Goal: Task Accomplishment & Management: Use online tool/utility

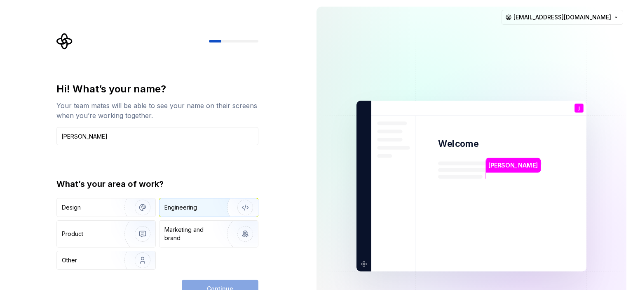
type input "[PERSON_NAME]"
click at [194, 205] on div "Engineering" at bounding box center [180, 207] width 33 height 8
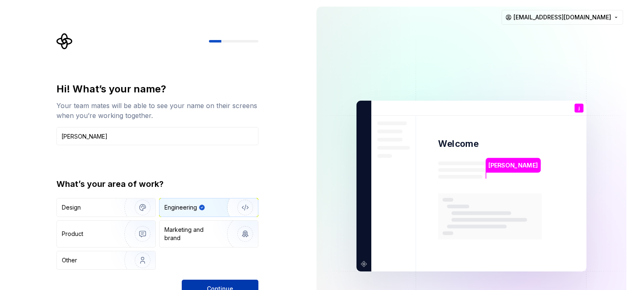
click at [222, 285] on span "Continue" at bounding box center [220, 288] width 26 height 8
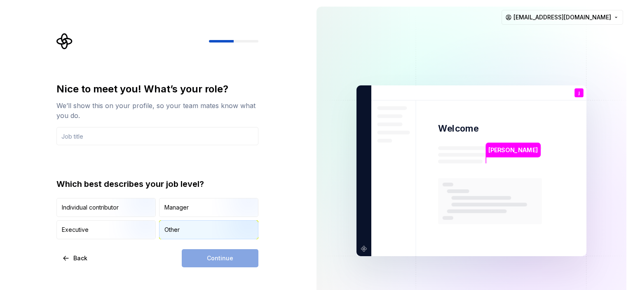
click at [185, 229] on div "Other" at bounding box center [208, 229] width 98 height 18
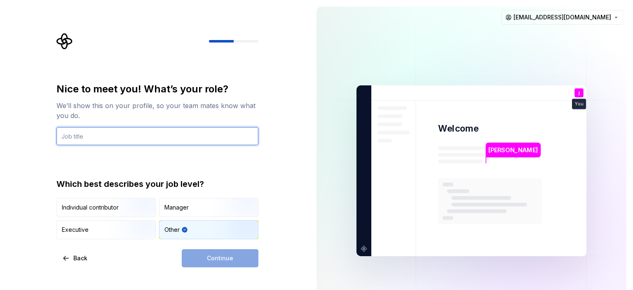
click at [130, 141] on input "text" at bounding box center [157, 136] width 202 height 18
type input "Developer"
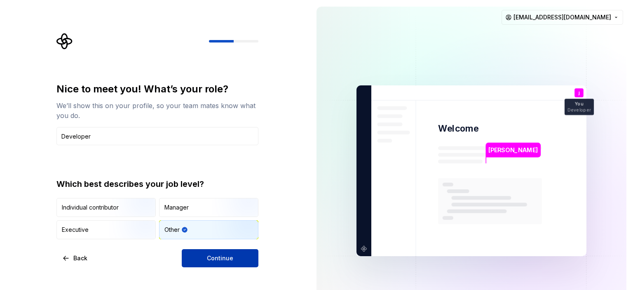
click at [211, 256] on span "Continue" at bounding box center [220, 258] width 26 height 8
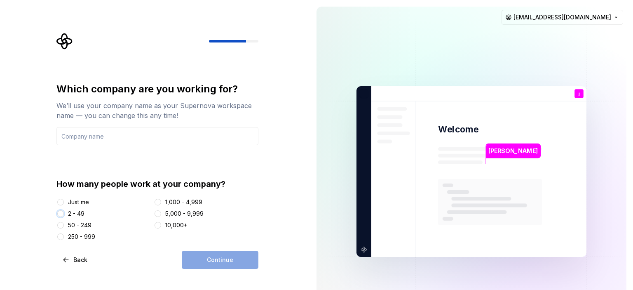
click at [60, 214] on button "2 - 49" at bounding box center [60, 213] width 7 height 7
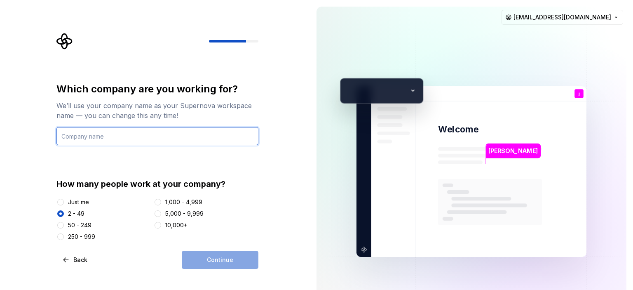
click at [113, 137] on input "text" at bounding box center [157, 136] width 202 height 18
type input "t"
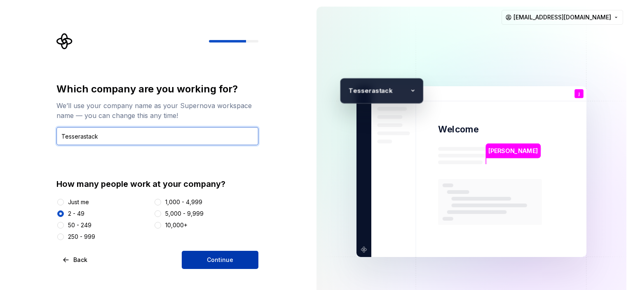
type input "Tesserastack"
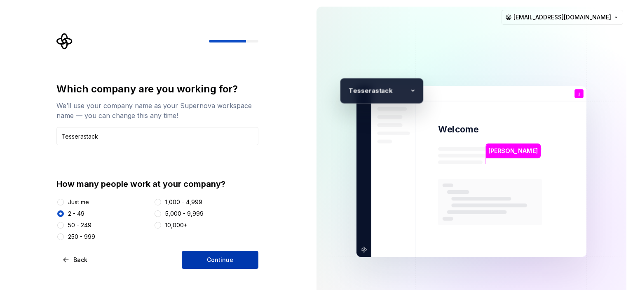
click at [222, 260] on span "Continue" at bounding box center [220, 259] width 26 height 8
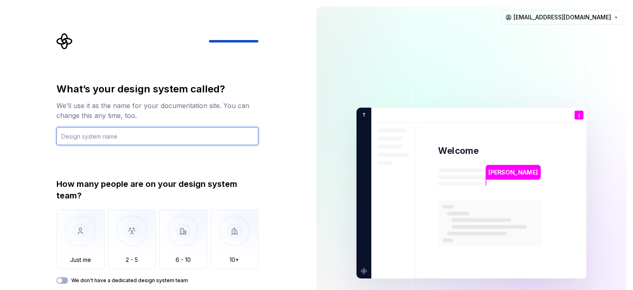
click at [150, 141] on input "text" at bounding box center [157, 136] width 202 height 18
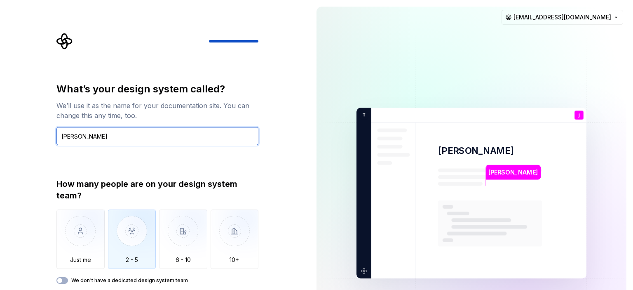
type input "[PERSON_NAME]"
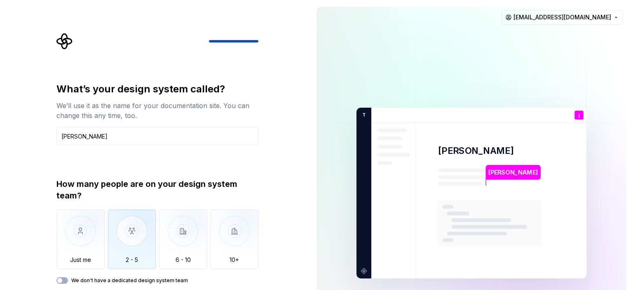
click at [137, 258] on img "button" at bounding box center [132, 236] width 48 height 55
click at [58, 281] on span "button" at bounding box center [59, 280] width 5 height 5
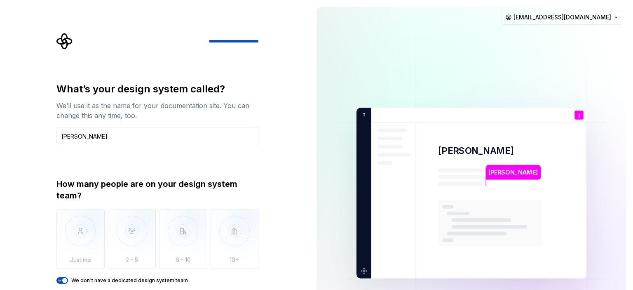
click at [62, 279] on icon "button" at bounding box center [59, 280] width 7 height 5
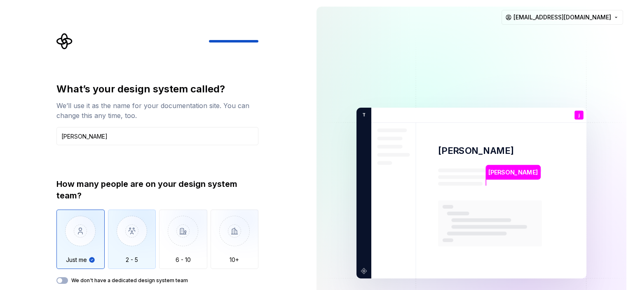
click at [144, 242] on img "button" at bounding box center [132, 236] width 48 height 55
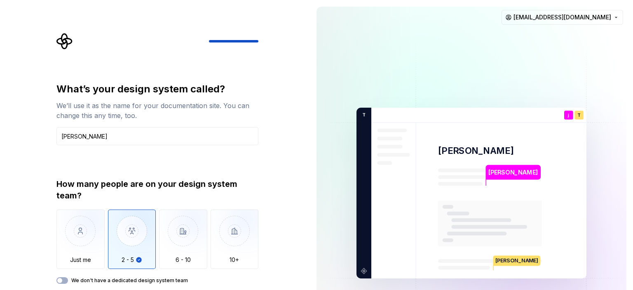
click at [458, 241] on rect at bounding box center [490, 223] width 104 height 46
click at [311, 247] on div "[PERSON_NAME] j You Developer T B +3 T esserastack [PERSON_NAME] [PERSON_NAME] …" at bounding box center [471, 193] width 323 height 386
click at [503, 260] on p "[PERSON_NAME]" at bounding box center [516, 260] width 47 height 10
click at [391, 187] on img at bounding box center [471, 192] width 334 height 389
click at [360, 110] on img at bounding box center [471, 192] width 334 height 389
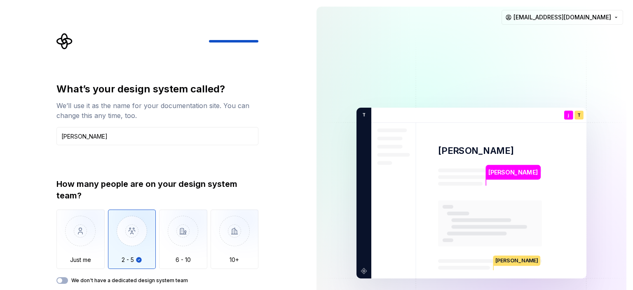
click at [414, 210] on img at bounding box center [471, 192] width 334 height 389
click at [599, 20] on html "What’s your design system called? We’ll use it as the name for your documentati…" at bounding box center [316, 145] width 633 height 290
click at [409, 201] on html "What’s your design system called? We’ll use it as the name for your documentati…" at bounding box center [316, 145] width 633 height 290
click at [236, 255] on img "button" at bounding box center [234, 236] width 48 height 55
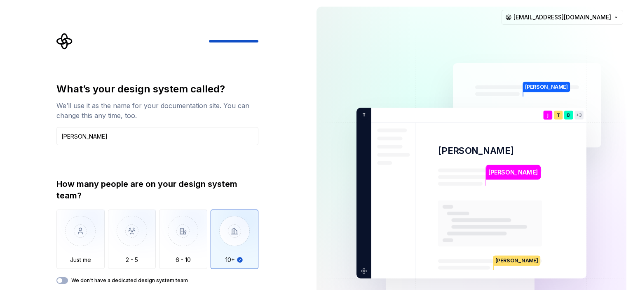
click at [232, 250] on img "button" at bounding box center [234, 236] width 48 height 55
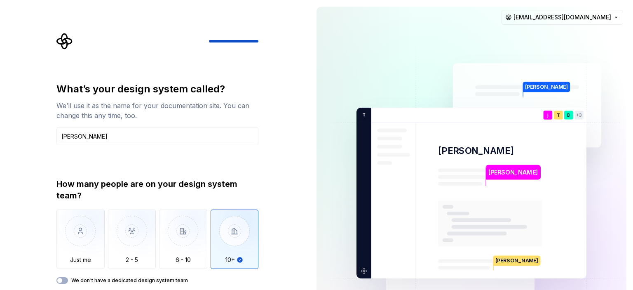
click at [232, 250] on img "button" at bounding box center [234, 236] width 48 height 55
click at [187, 255] on img "button" at bounding box center [183, 236] width 48 height 55
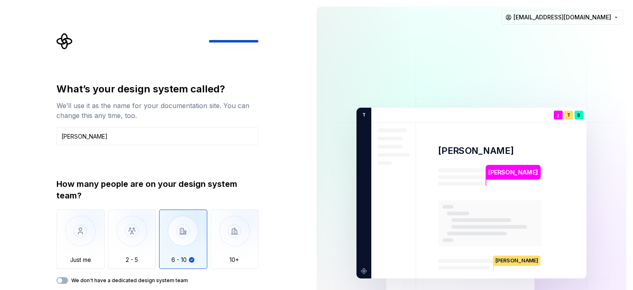
click at [187, 255] on img "button" at bounding box center [183, 236] width 48 height 55
click at [229, 254] on img "button" at bounding box center [234, 236] width 48 height 55
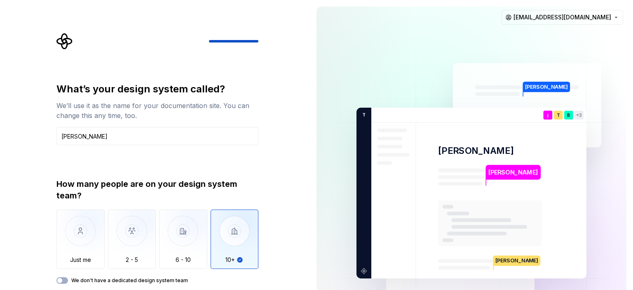
click at [229, 254] on img "button" at bounding box center [234, 236] width 48 height 55
click at [530, 87] on img at bounding box center [471, 192] width 334 height 389
click at [550, 119] on p "You" at bounding box center [548, 121] width 8 height 5
click at [567, 115] on div "B" at bounding box center [568, 114] width 9 height 9
click at [496, 263] on p "[PERSON_NAME]" at bounding box center [516, 260] width 47 height 10
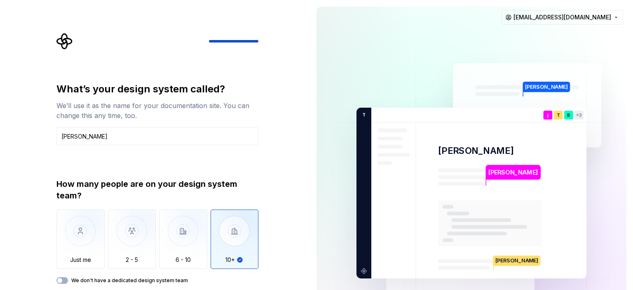
click at [358, 271] on img at bounding box center [471, 192] width 334 height 389
click at [367, 114] on icon at bounding box center [370, 114] width 9 height 9
click at [103, 278] on label "We don't have a dedicated design system team" at bounding box center [129, 280] width 117 height 7
click at [68, 278] on button "We don't have a dedicated design system team" at bounding box center [62, 280] width 12 height 7
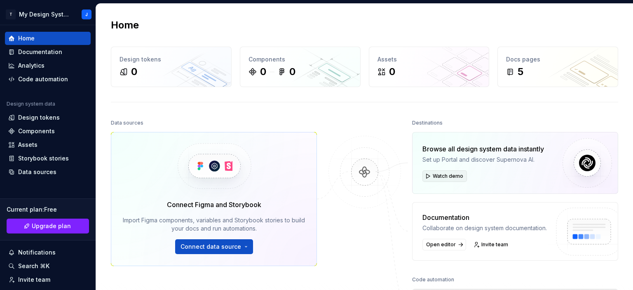
click at [423, 174] on button "Watch demo" at bounding box center [444, 176] width 44 height 12
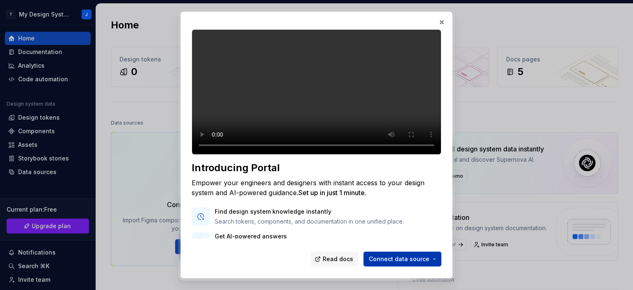
click at [411, 258] on span "Connect data source" at bounding box center [399, 259] width 61 height 8
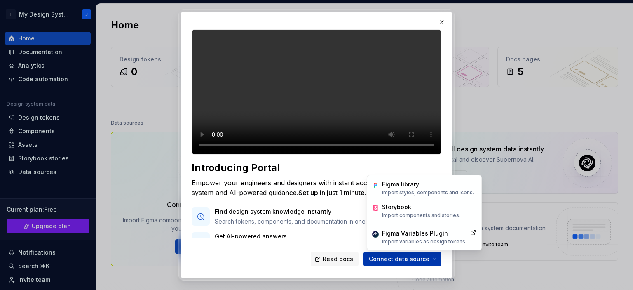
click at [411, 258] on span "Connect data source" at bounding box center [399, 259] width 61 height 8
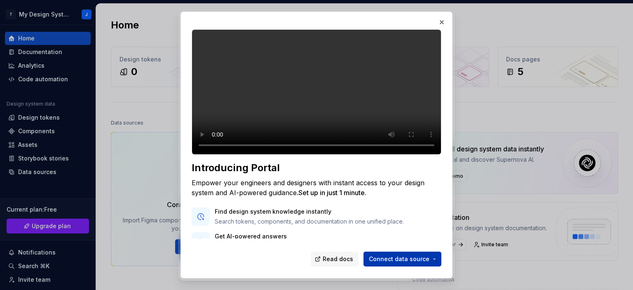
click at [411, 258] on span "Connect data source" at bounding box center [399, 259] width 61 height 8
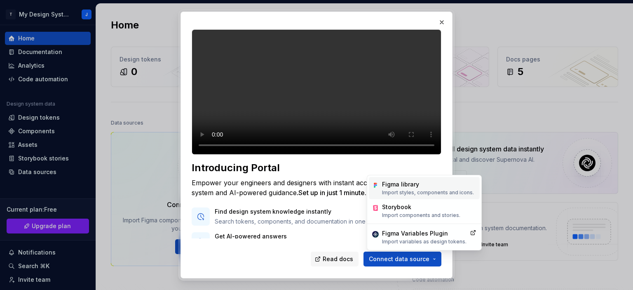
click at [412, 189] on p "Import styles, components and icons." at bounding box center [428, 192] width 92 height 7
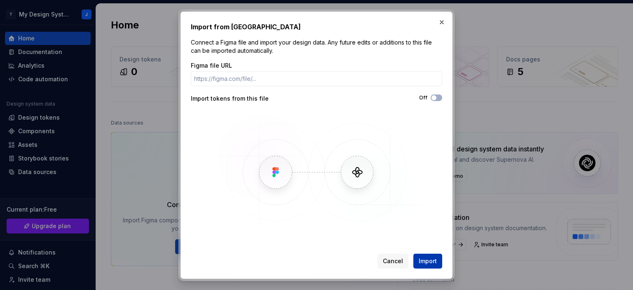
click at [418, 261] on button "Import" at bounding box center [427, 260] width 29 height 15
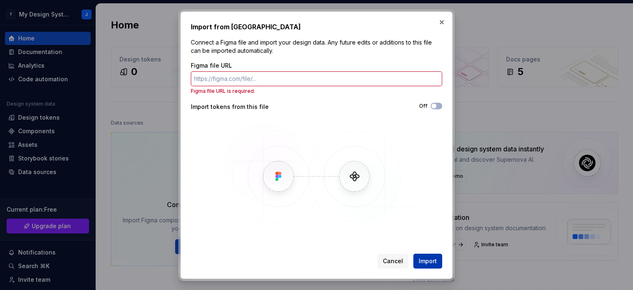
click at [418, 261] on button "Import" at bounding box center [427, 260] width 29 height 15
click at [385, 258] on span "Cancel" at bounding box center [393, 260] width 20 height 8
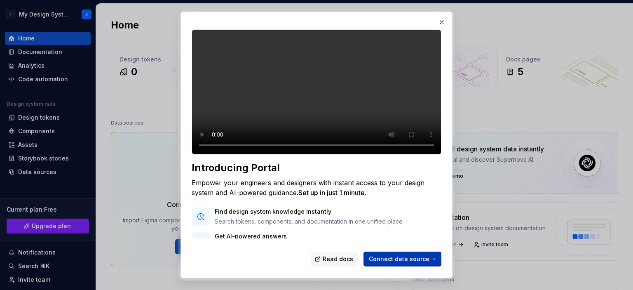
click at [426, 264] on button "Connect data source" at bounding box center [402, 258] width 78 height 15
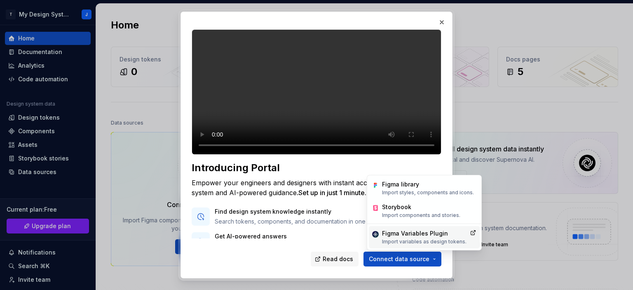
click at [406, 235] on div "Figma Variables Plugin" at bounding box center [424, 233] width 84 height 8
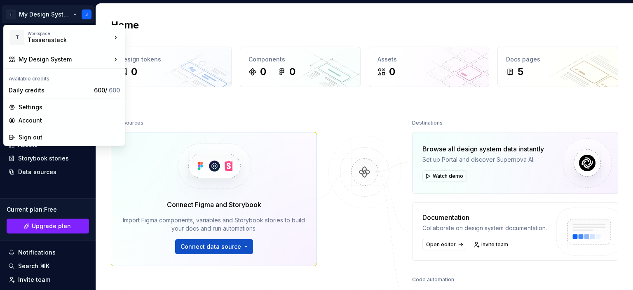
click at [61, 14] on html "T My Design System J Home Documentation Analytics Code automation Design system…" at bounding box center [316, 145] width 633 height 290
click at [325, 173] on html "T My Design System J Home Documentation Analytics Code automation Design system…" at bounding box center [316, 145] width 633 height 290
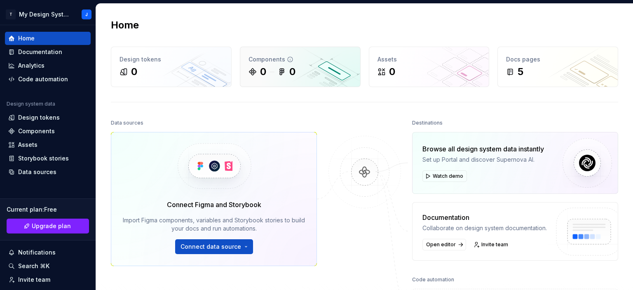
click at [308, 65] on div "0 0" at bounding box center [299, 71] width 103 height 13
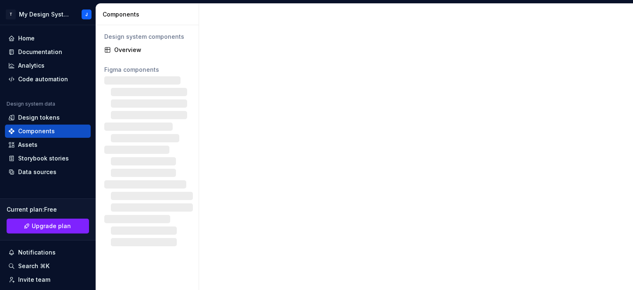
click at [359, 173] on div at bounding box center [416, 147] width 434 height 286
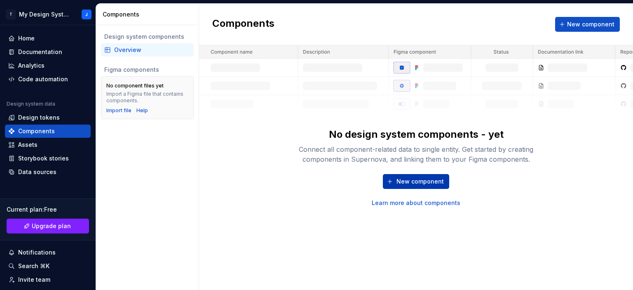
click at [434, 180] on span "New component" at bounding box center [419, 181] width 47 height 8
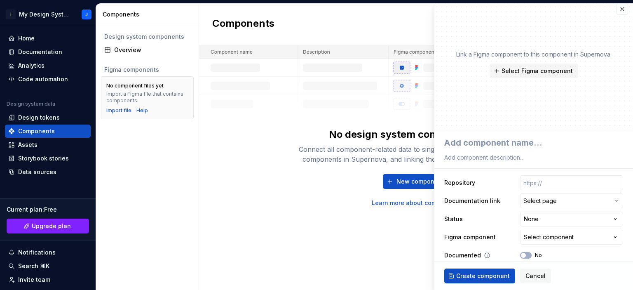
scroll to position [13, 0]
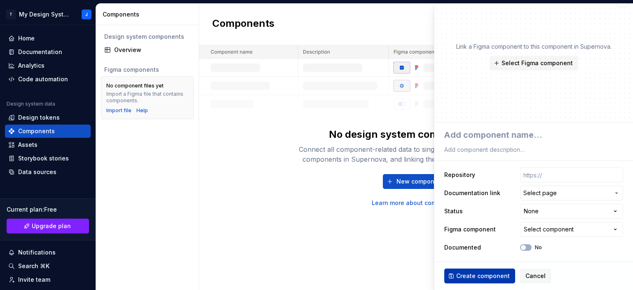
click at [476, 273] on span "Create component" at bounding box center [483, 275] width 54 height 8
type textarea "*"
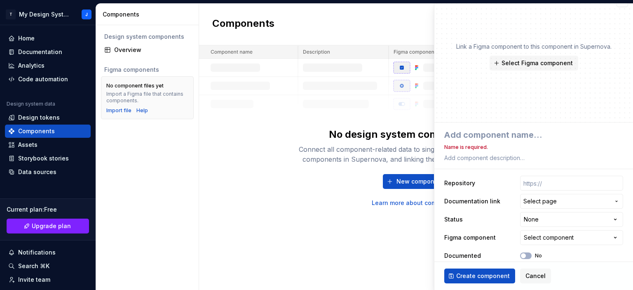
click at [483, 125] on div "**********" at bounding box center [533, 195] width 199 height 147
click at [484, 133] on textarea at bounding box center [531, 134] width 179 height 15
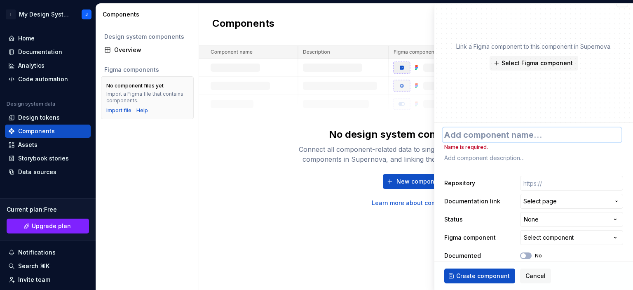
type textarea "t"
type textarea "*"
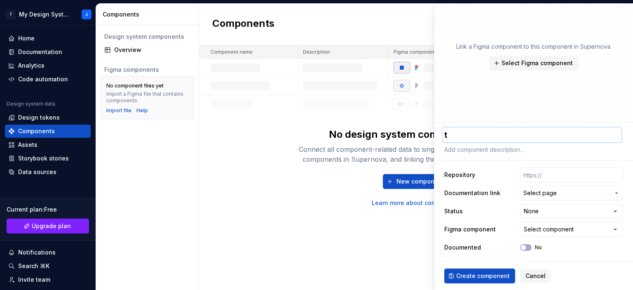
type textarea "*"
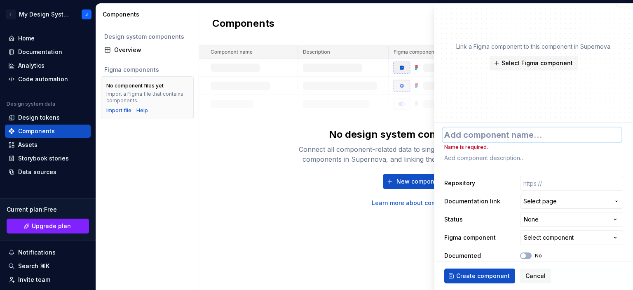
type textarea "T"
type textarea "*"
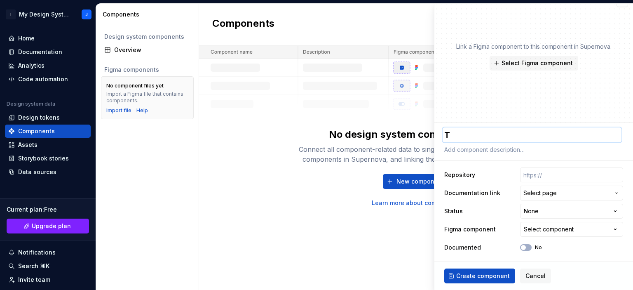
type textarea "Te"
type textarea "*"
type textarea "Tet"
type textarea "*"
type textarea "Te"
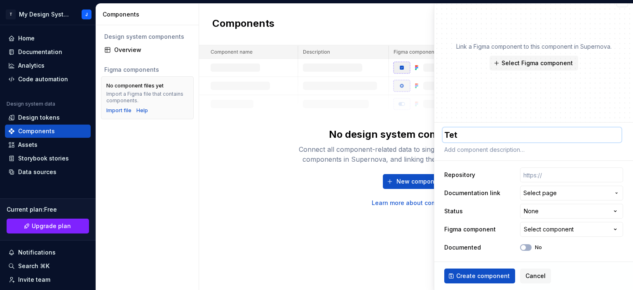
type textarea "*"
type textarea "Tes"
type textarea "*"
type textarea "Test"
type textarea "*"
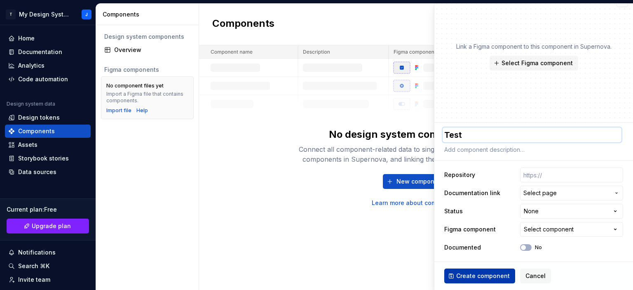
type textarea "Test"
click at [484, 270] on button "Create component" at bounding box center [479, 275] width 71 height 15
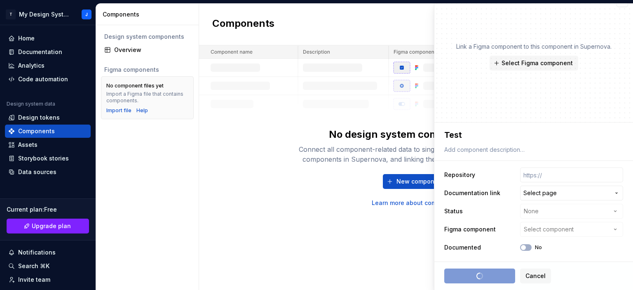
type textarea "*"
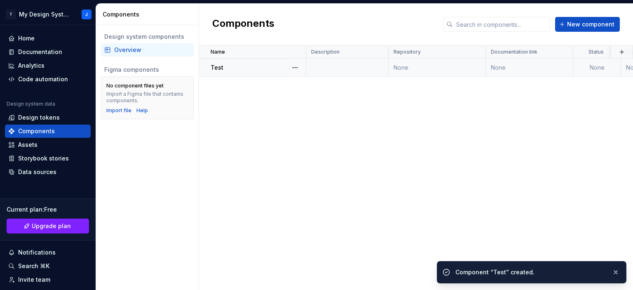
click at [244, 66] on div "Test" at bounding box center [257, 67] width 95 height 8
click at [384, 65] on td at bounding box center [347, 67] width 82 height 18
drag, startPoint x: 506, startPoint y: 65, endPoint x: 590, endPoint y: 68, distance: 84.5
click at [506, 66] on td "None" at bounding box center [529, 67] width 87 height 18
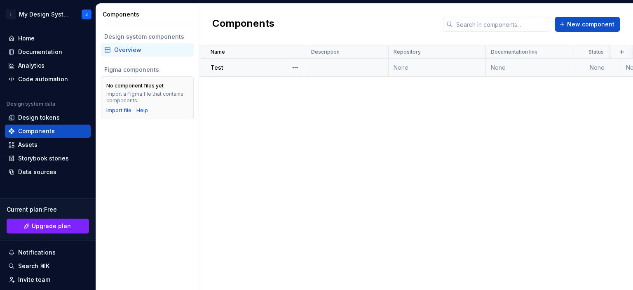
click at [592, 68] on td "None" at bounding box center [597, 67] width 48 height 18
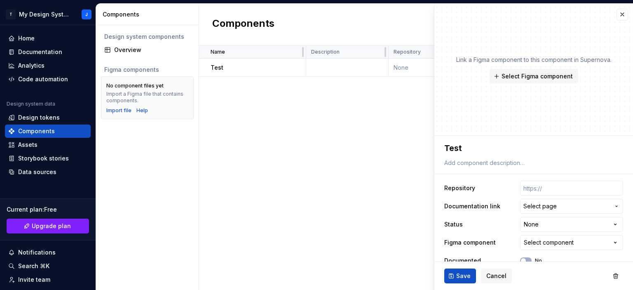
click at [624, 54] on div "Link a Figma component to this component in Supernova. Select Figma component" at bounding box center [533, 70] width 199 height 132
click at [616, 12] on button "button" at bounding box center [622, 15] width 12 height 12
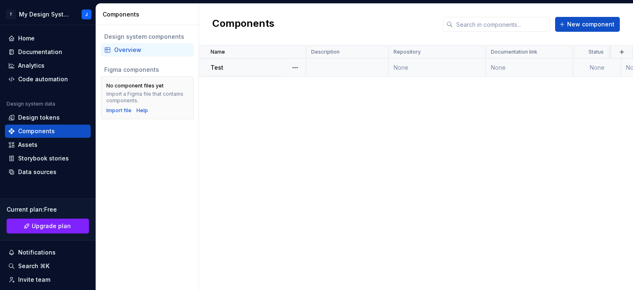
click at [613, 62] on td "None" at bounding box center [597, 67] width 48 height 18
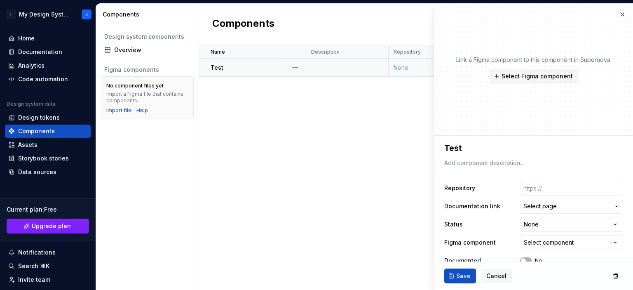
click at [624, 69] on div "Link a Figma component to this component in Supernova. Select Figma component" at bounding box center [533, 70] width 199 height 132
click at [616, 14] on button "button" at bounding box center [622, 15] width 12 height 12
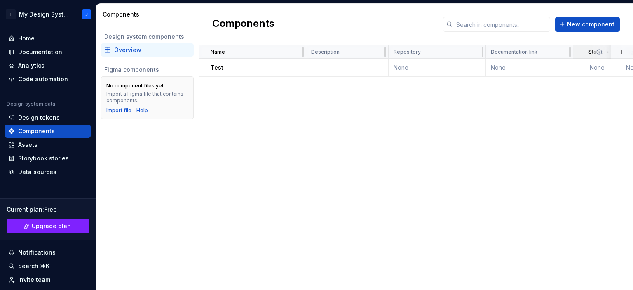
click at [601, 55] on span at bounding box center [606, 51] width 30 height 13
click at [551, 57] on span at bounding box center [558, 51] width 30 height 13
click at [509, 58] on td "None" at bounding box center [529, 67] width 87 height 18
click at [436, 52] on div "Repository" at bounding box center [436, 52] width 87 height 7
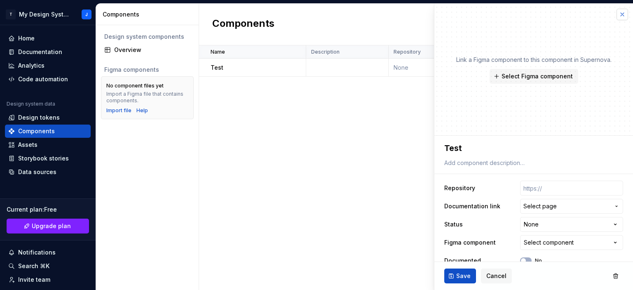
click at [616, 15] on button "button" at bounding box center [622, 15] width 12 height 12
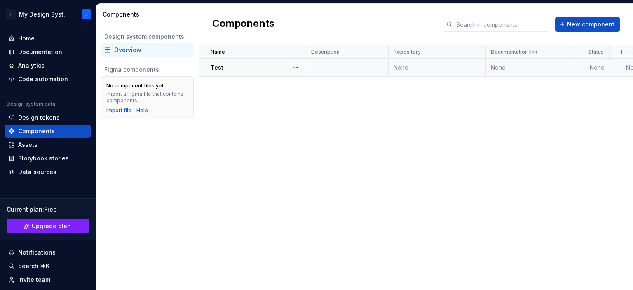
click at [384, 65] on td at bounding box center [347, 67] width 82 height 18
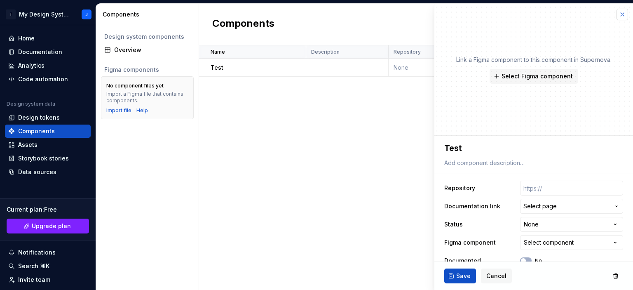
click at [618, 16] on button "button" at bounding box center [622, 15] width 12 height 12
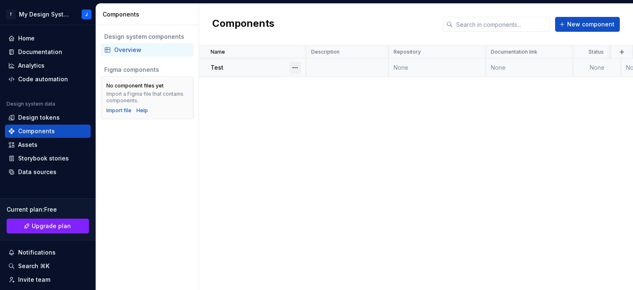
click at [298, 65] on button "button" at bounding box center [295, 68] width 12 height 12
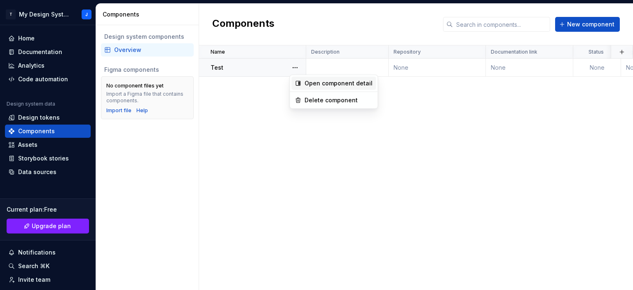
click at [315, 84] on div "Open component detail" at bounding box center [338, 83] width 68 height 8
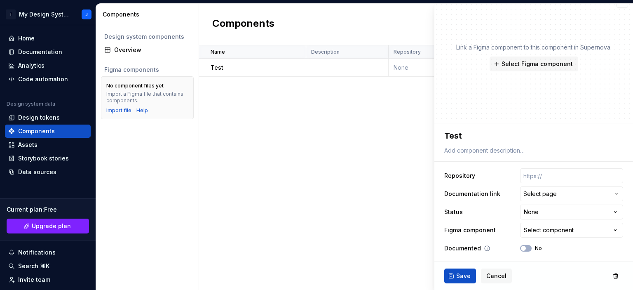
scroll to position [13, 0]
click at [538, 226] on div "Select component" at bounding box center [549, 229] width 50 height 8
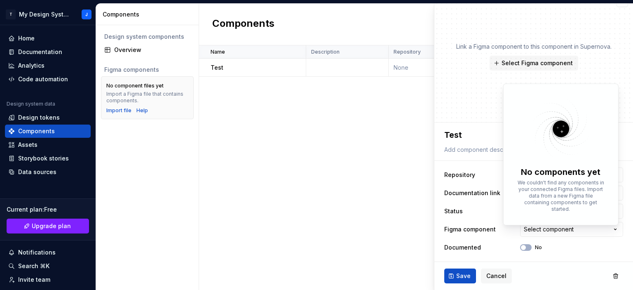
click at [548, 234] on html "**********" at bounding box center [316, 145] width 633 height 290
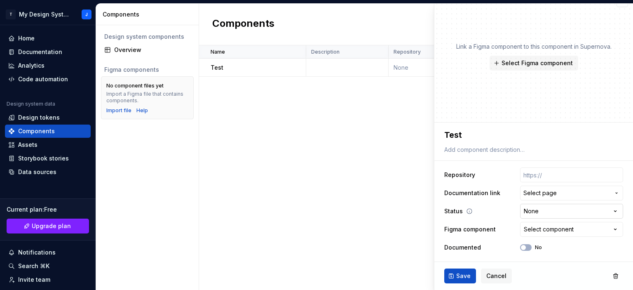
click at [545, 217] on html "**********" at bounding box center [316, 145] width 633 height 290
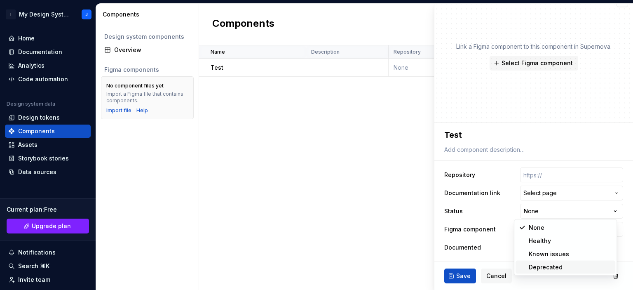
type textarea "*"
select select "**********"
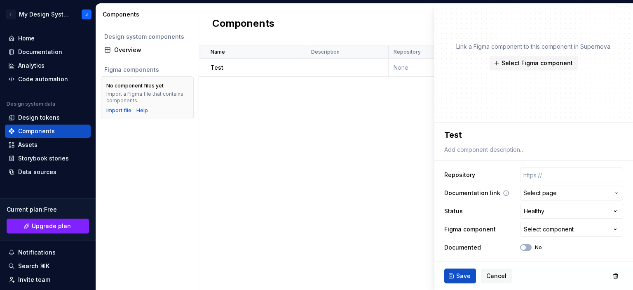
click at [549, 192] on span "Select page" at bounding box center [539, 193] width 33 height 8
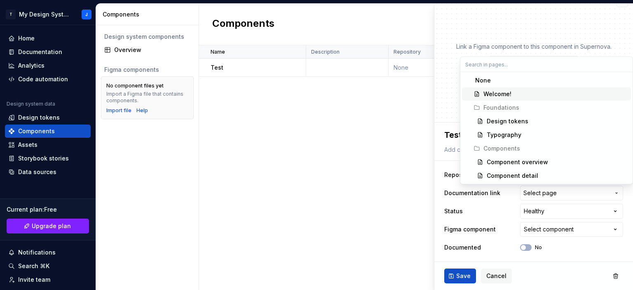
click at [519, 97] on div "Welcome!" at bounding box center [555, 94] width 144 height 8
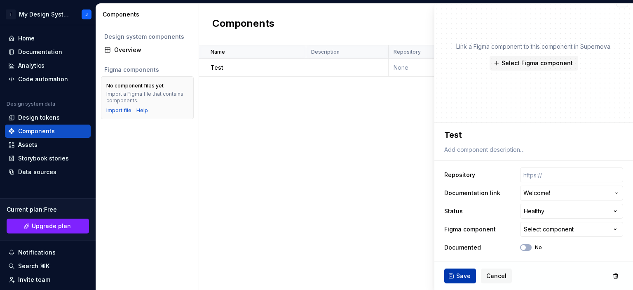
click at [462, 276] on span "Save" at bounding box center [463, 275] width 14 height 8
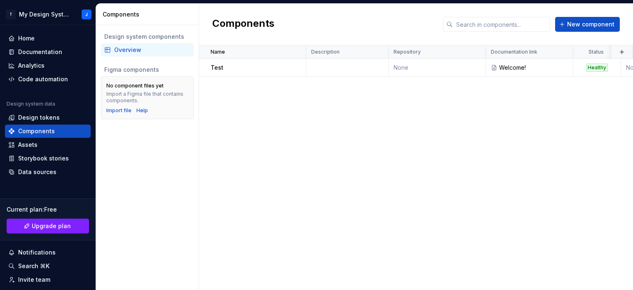
click at [133, 72] on div "Figma components" at bounding box center [147, 69] width 86 height 8
click at [136, 47] on div "Overview" at bounding box center [152, 50] width 76 height 8
click at [133, 33] on div "Design system components" at bounding box center [147, 37] width 86 height 8
click at [126, 20] on div "Components" at bounding box center [147, 14] width 103 height 21
click at [500, 24] on input "text" at bounding box center [501, 24] width 97 height 15
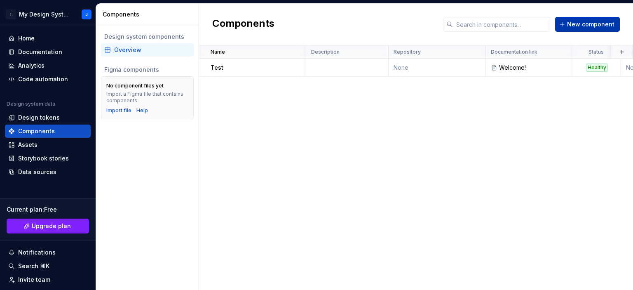
click at [592, 28] on span "New component" at bounding box center [590, 24] width 47 height 8
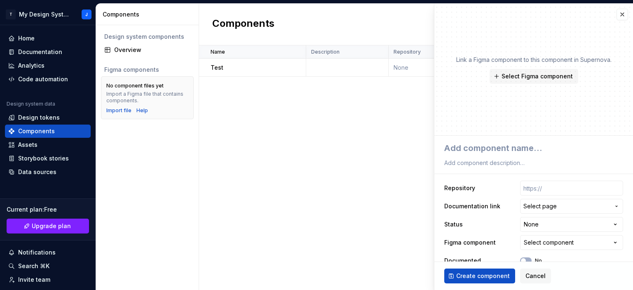
type textarea "*"
click at [616, 14] on button "button" at bounding box center [622, 15] width 12 height 12
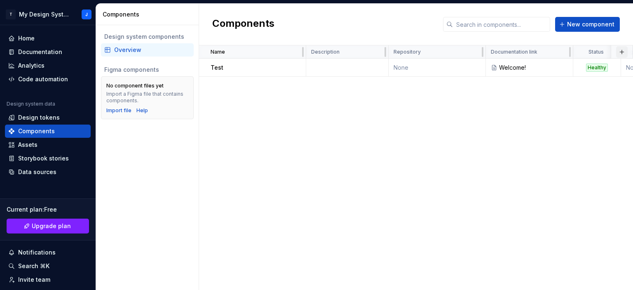
click at [623, 54] on button "button" at bounding box center [622, 52] width 12 height 12
click at [606, 63] on div "New custom property" at bounding box center [583, 67] width 78 height 8
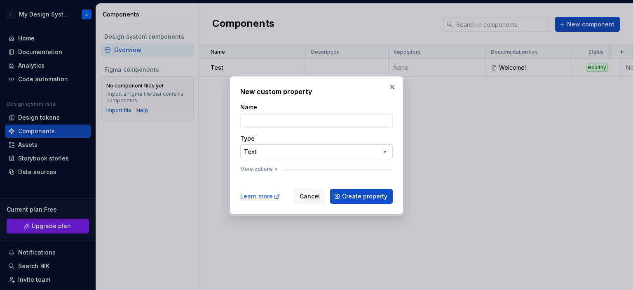
click at [308, 154] on div "**********" at bounding box center [316, 145] width 633 height 290
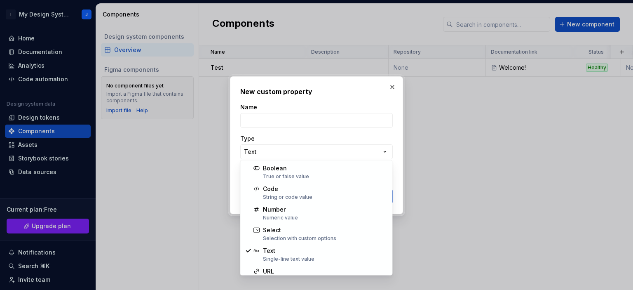
select select "*******"
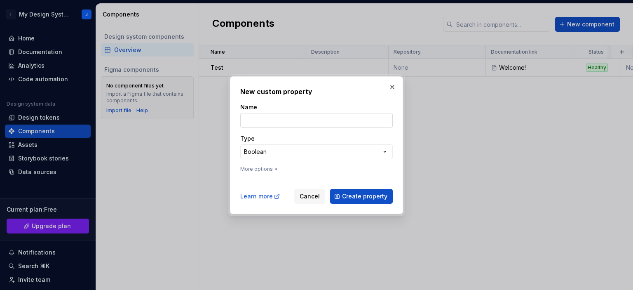
click at [297, 125] on input "Name" at bounding box center [316, 120] width 152 height 15
click at [257, 188] on div "Learn more Cancel Create property" at bounding box center [316, 194] width 152 height 18
click at [273, 168] on icon "button" at bounding box center [276, 169] width 7 height 7
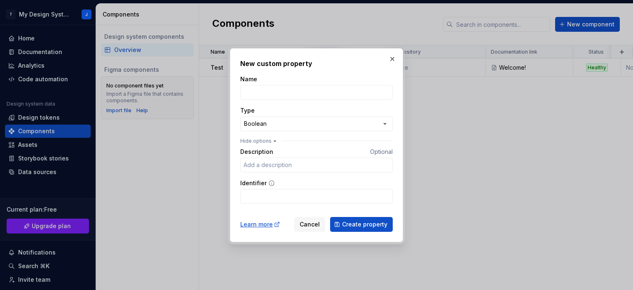
click at [388, 152] on span "Optional" at bounding box center [381, 151] width 23 height 7
click at [271, 140] on icon "button" at bounding box center [274, 141] width 7 height 7
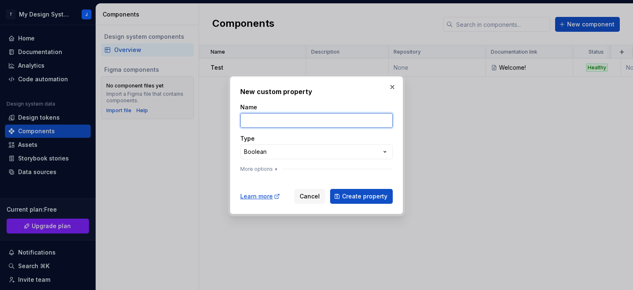
click at [277, 118] on input "Name" at bounding box center [316, 120] width 152 height 15
type input "Type"
click at [306, 131] on div "**********" at bounding box center [316, 139] width 152 height 72
click at [305, 150] on div "**********" at bounding box center [316, 145] width 633 height 290
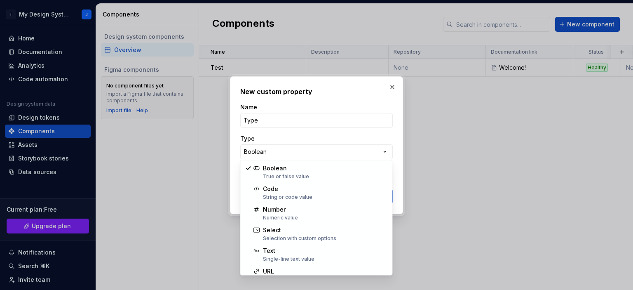
click at [278, 124] on div "**********" at bounding box center [316, 145] width 633 height 290
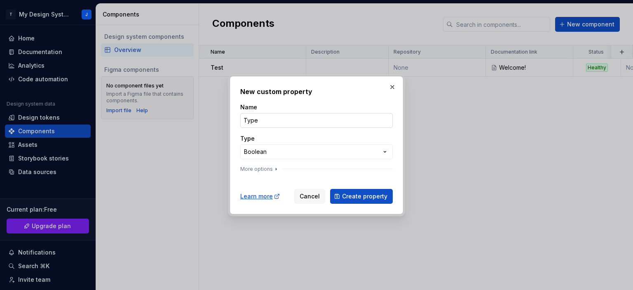
click at [278, 124] on input "Type" at bounding box center [316, 120] width 152 height 15
click at [278, 122] on input "Type" at bounding box center [316, 120] width 152 height 15
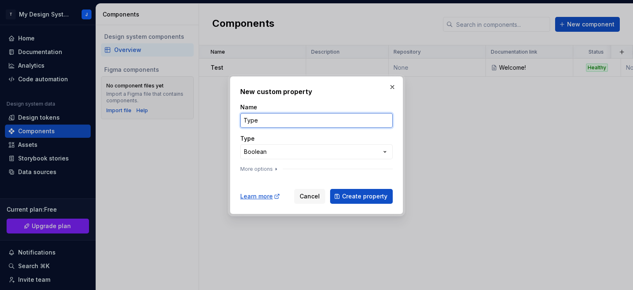
click at [278, 122] on input "Type" at bounding box center [316, 120] width 152 height 15
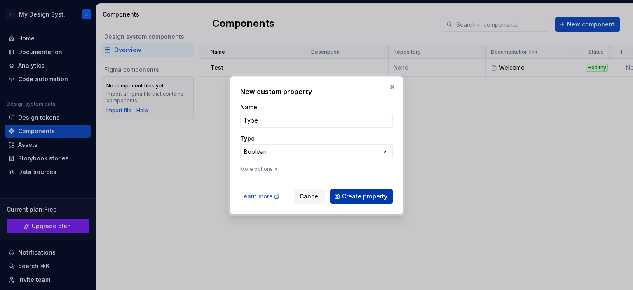
click at [360, 201] on button "Create property" at bounding box center [361, 196] width 63 height 15
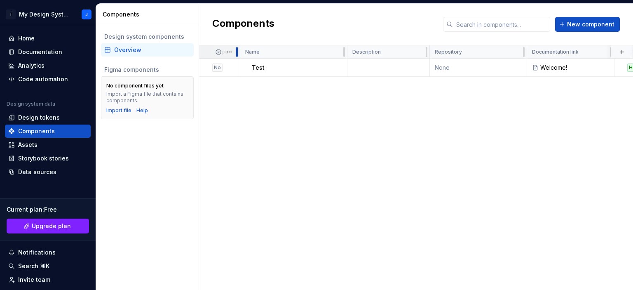
drag, startPoint x: 237, startPoint y: 52, endPoint x: 208, endPoint y: 53, distance: 29.3
click at [208, 53] on div "Type" at bounding box center [219, 51] width 41 height 13
drag, startPoint x: 344, startPoint y: 52, endPoint x: 297, endPoint y: 51, distance: 47.0
click at [297, 51] on div "Name" at bounding box center [293, 51] width 107 height 13
click at [333, 51] on html "T My Design System J Home Documentation Analytics Code automation Design system…" at bounding box center [316, 145] width 633 height 290
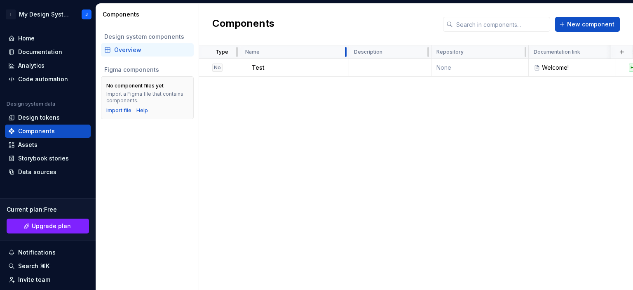
click at [344, 63] on div at bounding box center [337, 67] width 21 height 18
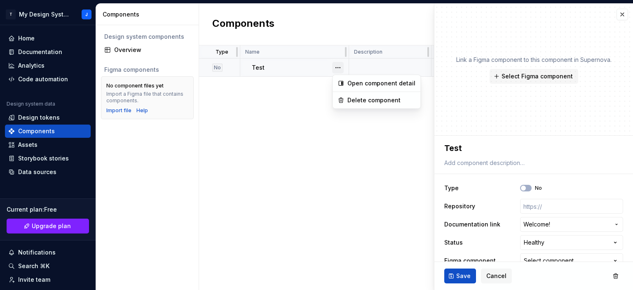
click at [293, 59] on html "**********" at bounding box center [316, 145] width 633 height 290
click at [300, 92] on html "**********" at bounding box center [316, 145] width 633 height 290
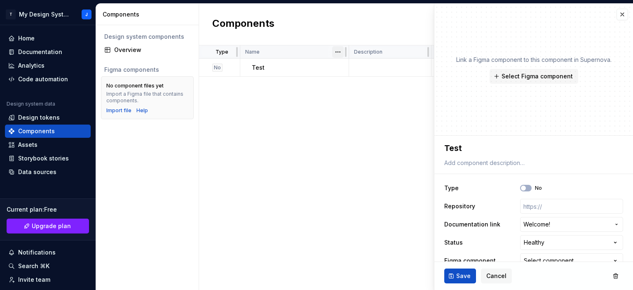
click at [339, 53] on html "**********" at bounding box center [316, 145] width 633 height 290
click at [319, 59] on html "**********" at bounding box center [316, 145] width 633 height 290
drag, startPoint x: 346, startPoint y: 59, endPoint x: 293, endPoint y: 57, distance: 52.8
click at [293, 57] on table "Type Name Description Repository Documentation link Status Figma component Docu…" at bounding box center [543, 60] width 688 height 31
click at [616, 16] on button "button" at bounding box center [622, 15] width 12 height 12
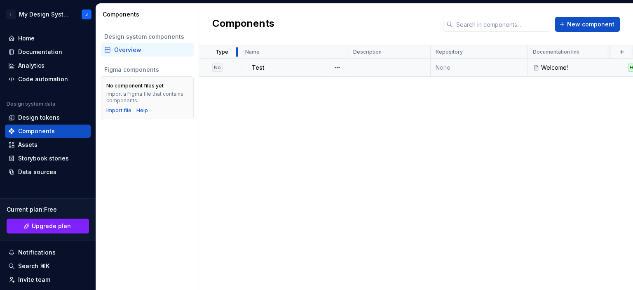
click at [156, 63] on div "Figma components" at bounding box center [147, 69] width 93 height 13
drag, startPoint x: 347, startPoint y: 55, endPoint x: 346, endPoint y: 49, distance: 5.6
click at [343, 50] on div at bounding box center [344, 51] width 7 height 13
drag, startPoint x: 345, startPoint y: 58, endPoint x: 431, endPoint y: 51, distance: 85.9
click at [431, 51] on div at bounding box center [429, 51] width 7 height 13
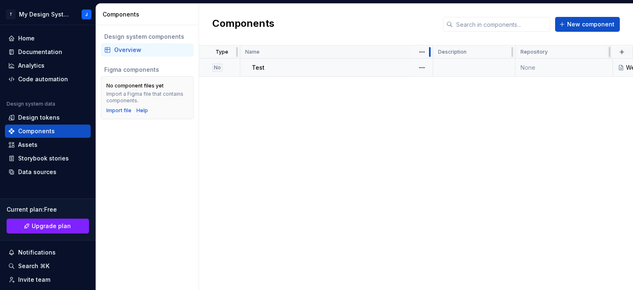
type textarea "*"
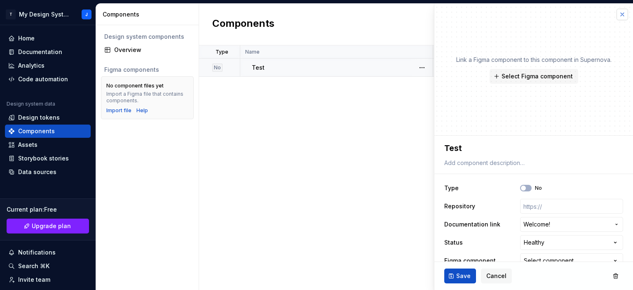
click at [617, 19] on button "button" at bounding box center [622, 15] width 12 height 12
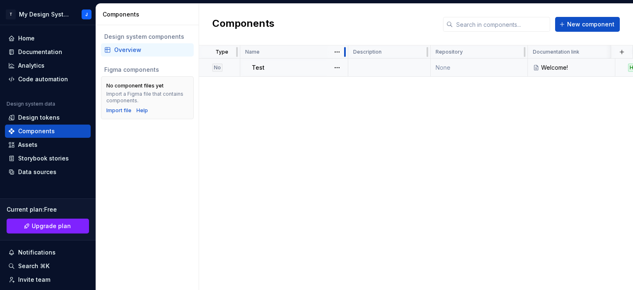
drag, startPoint x: 432, startPoint y: 54, endPoint x: 269, endPoint y: 54, distance: 162.7
click at [269, 54] on div "Name" at bounding box center [294, 51] width 108 height 13
drag, startPoint x: 428, startPoint y: 54, endPoint x: 364, endPoint y: 49, distance: 64.5
click at [364, 49] on div "Description" at bounding box center [389, 51] width 82 height 13
drag, startPoint x: 526, startPoint y: 58, endPoint x: 453, endPoint y: 57, distance: 73.3
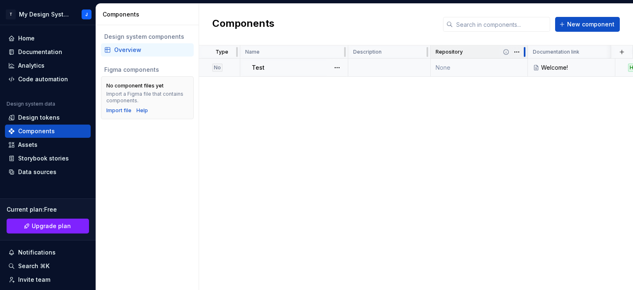
click at [453, 57] on div "Repository" at bounding box center [478, 51] width 97 height 13
click at [141, 72] on div "Figma components" at bounding box center [147, 69] width 86 height 8
click at [141, 44] on div "Overview" at bounding box center [147, 49] width 93 height 13
click at [18, 142] on div "Assets" at bounding box center [47, 144] width 79 height 8
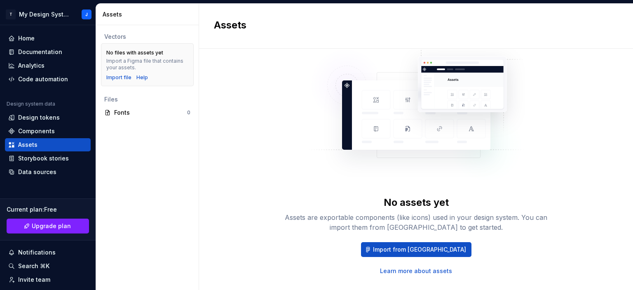
scroll to position [44, 0]
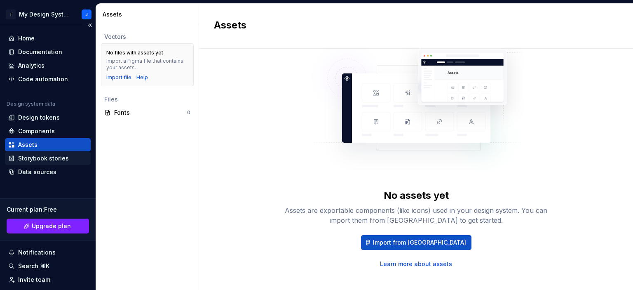
click at [42, 161] on div "Storybook stories" at bounding box center [43, 158] width 51 height 8
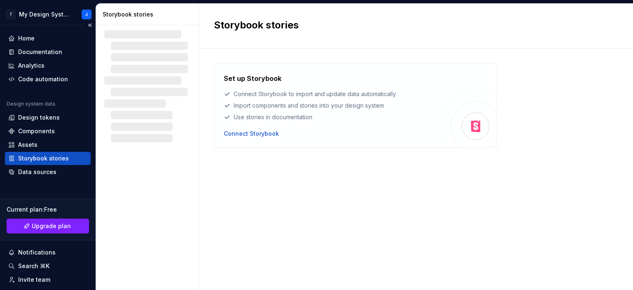
click at [42, 157] on div "Storybook stories" at bounding box center [43, 158] width 51 height 8
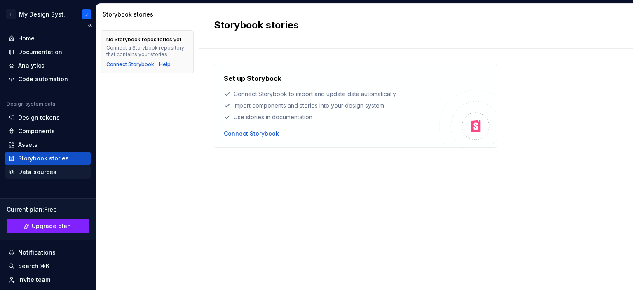
click at [42, 171] on div "Data sources" at bounding box center [37, 172] width 38 height 8
